Goal: Information Seeking & Learning: Learn about a topic

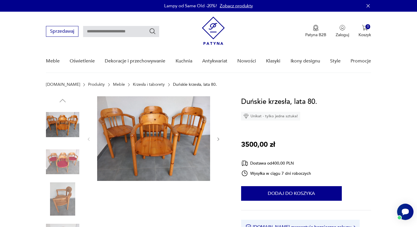
click at [65, 200] on img at bounding box center [62, 199] width 33 height 33
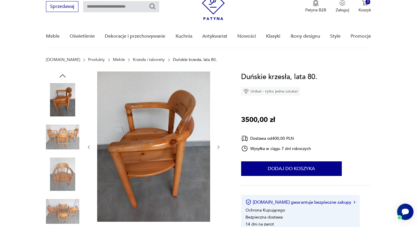
scroll to position [47, 0]
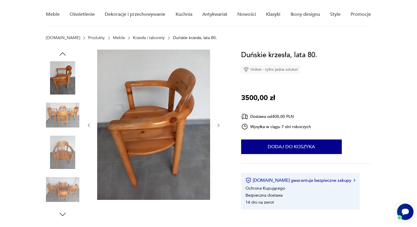
click at [58, 117] on img at bounding box center [62, 115] width 33 height 33
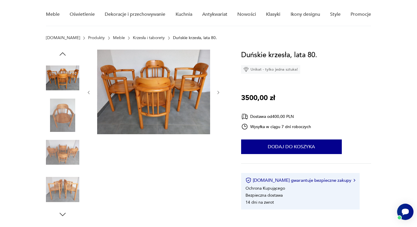
click at [60, 150] on img at bounding box center [62, 152] width 33 height 33
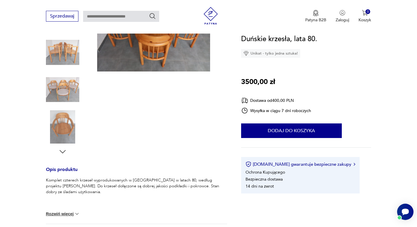
scroll to position [118, 0]
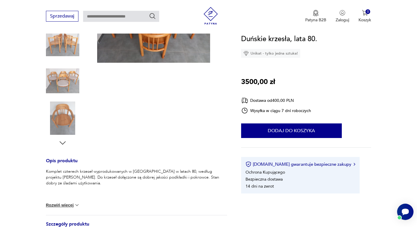
click at [60, 124] on img at bounding box center [62, 118] width 33 height 33
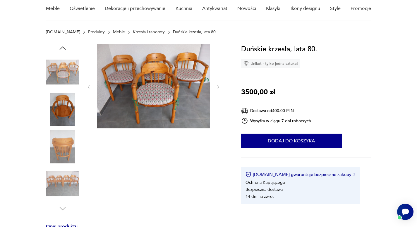
scroll to position [56, 0]
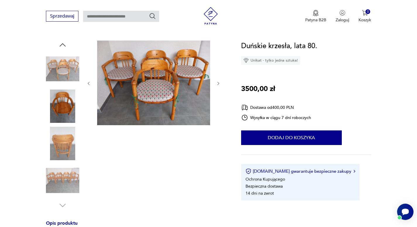
click at [62, 192] on img at bounding box center [62, 180] width 33 height 33
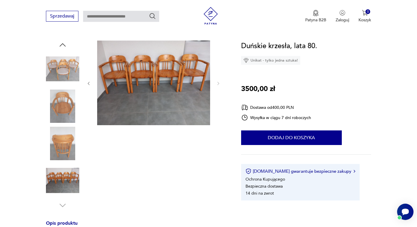
click at [166, 74] on img at bounding box center [153, 83] width 113 height 85
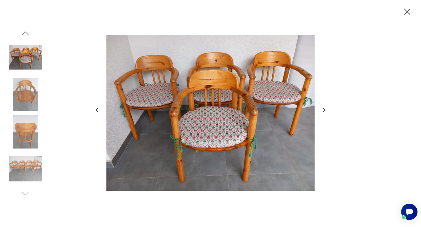
click at [406, 12] on icon "button" at bounding box center [407, 12] width 10 height 10
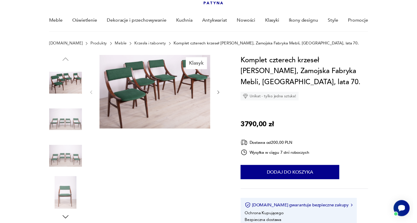
scroll to position [39, 0]
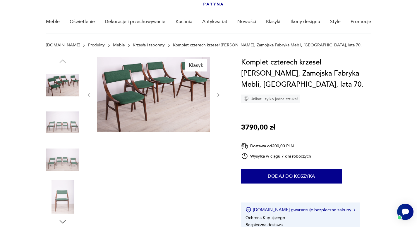
click at [142, 99] on img at bounding box center [153, 94] width 113 height 75
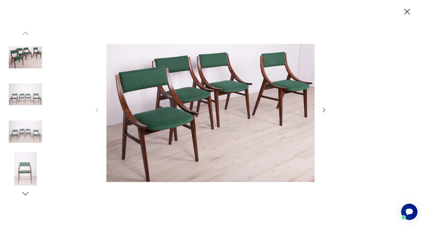
click at [406, 15] on icon "button" at bounding box center [407, 12] width 10 height 10
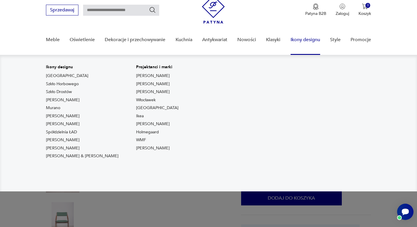
scroll to position [15, 0]
